Goal: Task Accomplishment & Management: Manage account settings

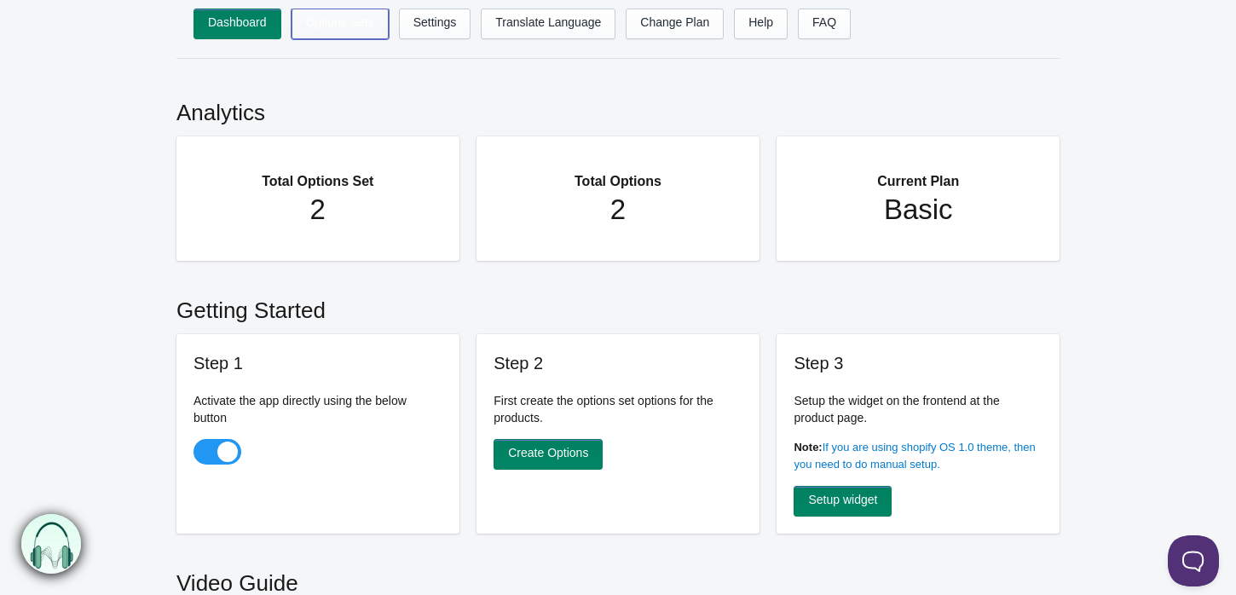
click at [361, 22] on link "Options Sets" at bounding box center [339, 24] width 97 height 31
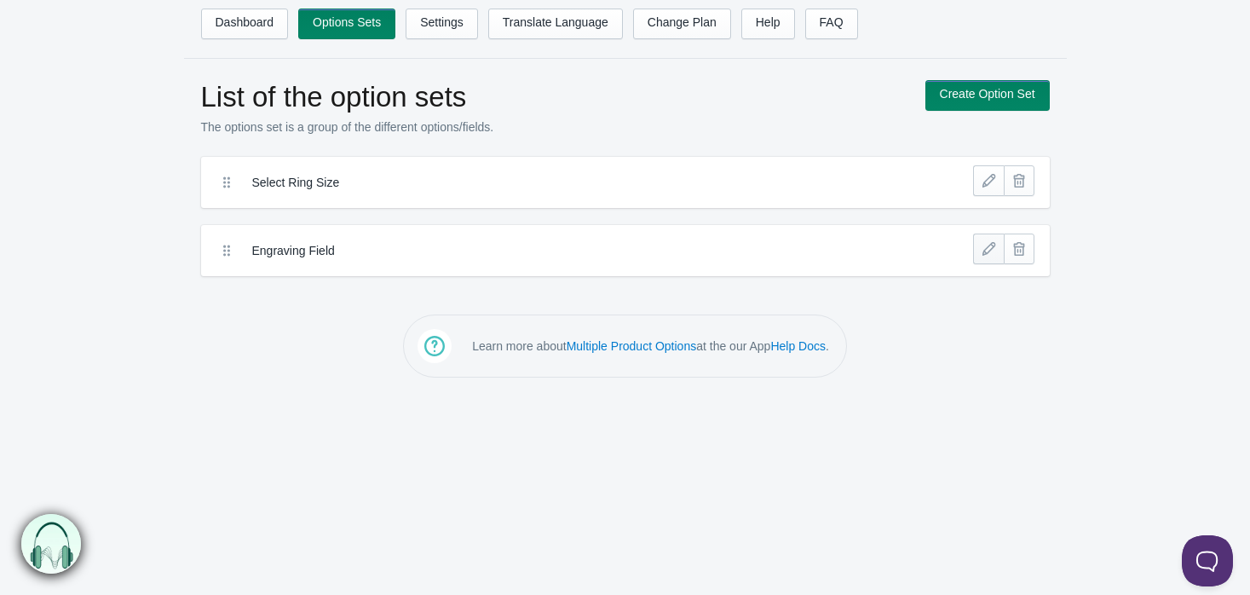
click at [994, 247] on link at bounding box center [988, 249] width 31 height 31
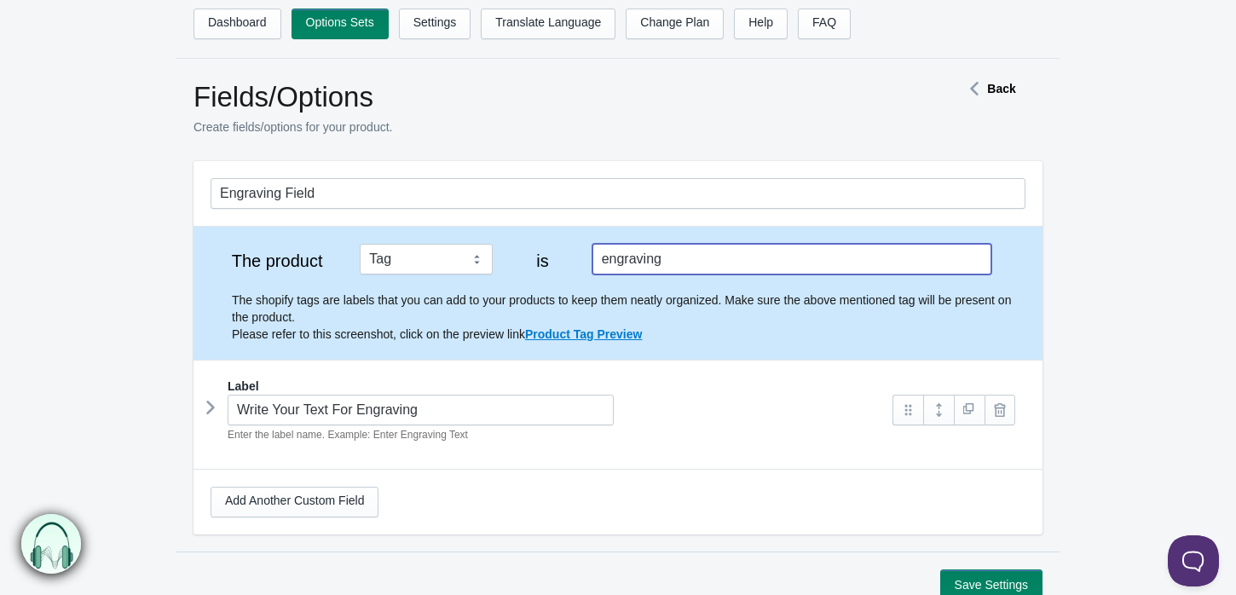
click at [670, 256] on input "engraving" at bounding box center [791, 259] width 399 height 31
